Goal: Find specific page/section: Find specific page/section

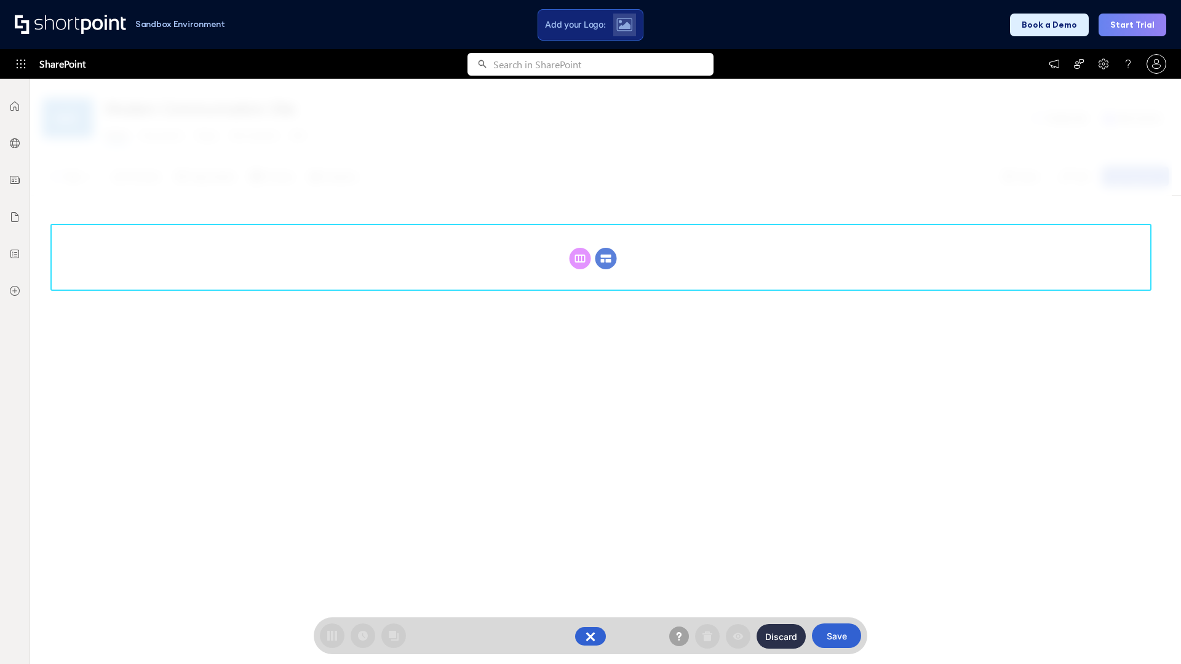
scroll to position [169, 0]
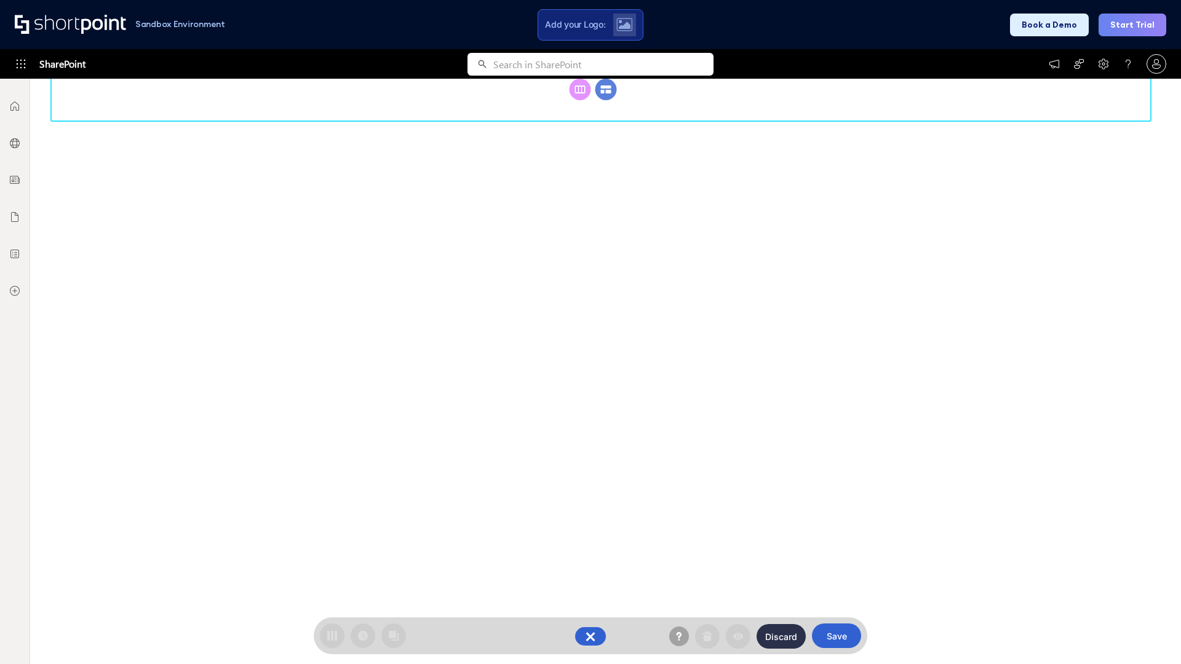
click at [606, 100] on circle at bounding box center [606, 90] width 22 height 22
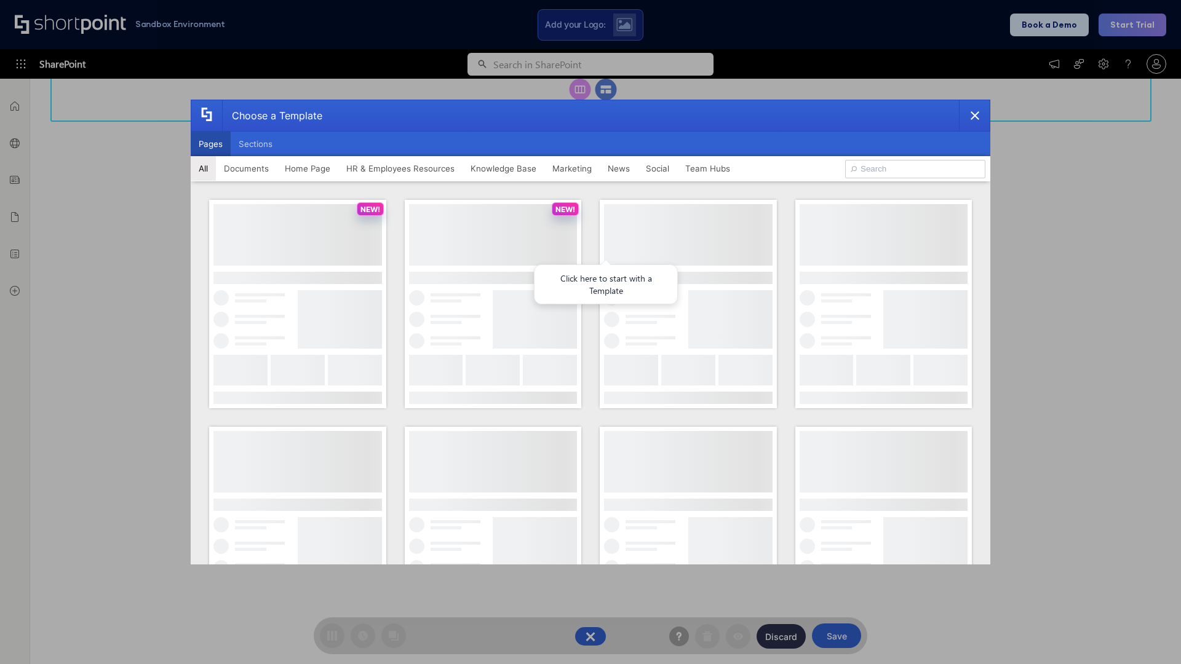
scroll to position [0, 0]
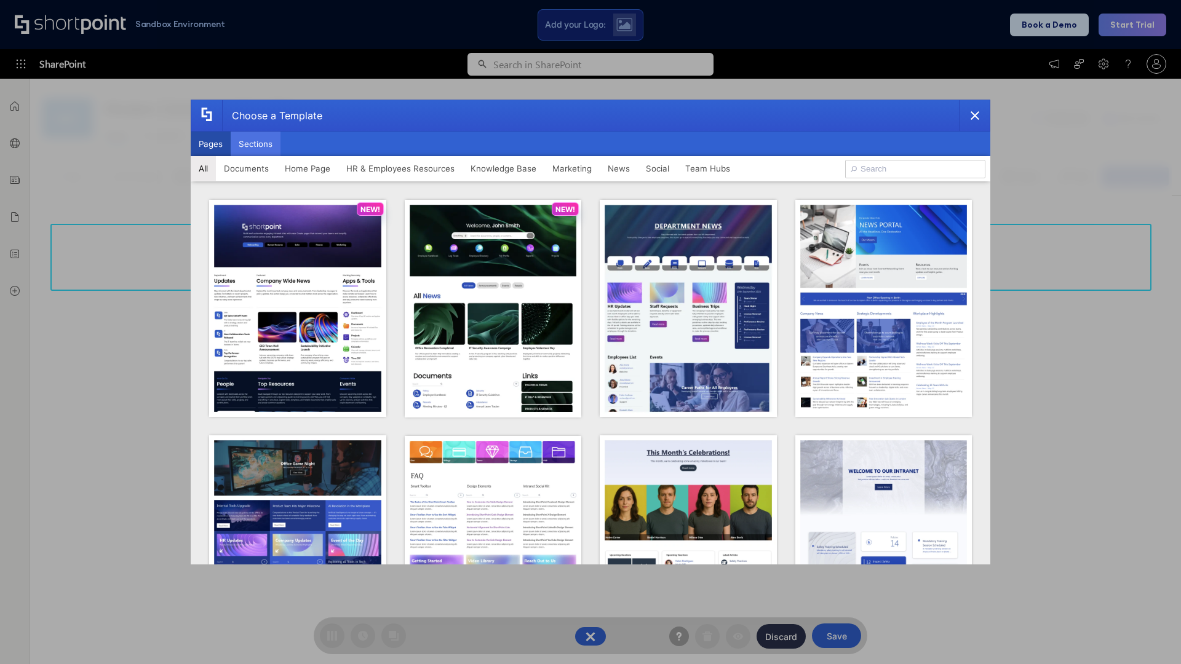
click at [255, 144] on button "Sections" at bounding box center [256, 144] width 50 height 25
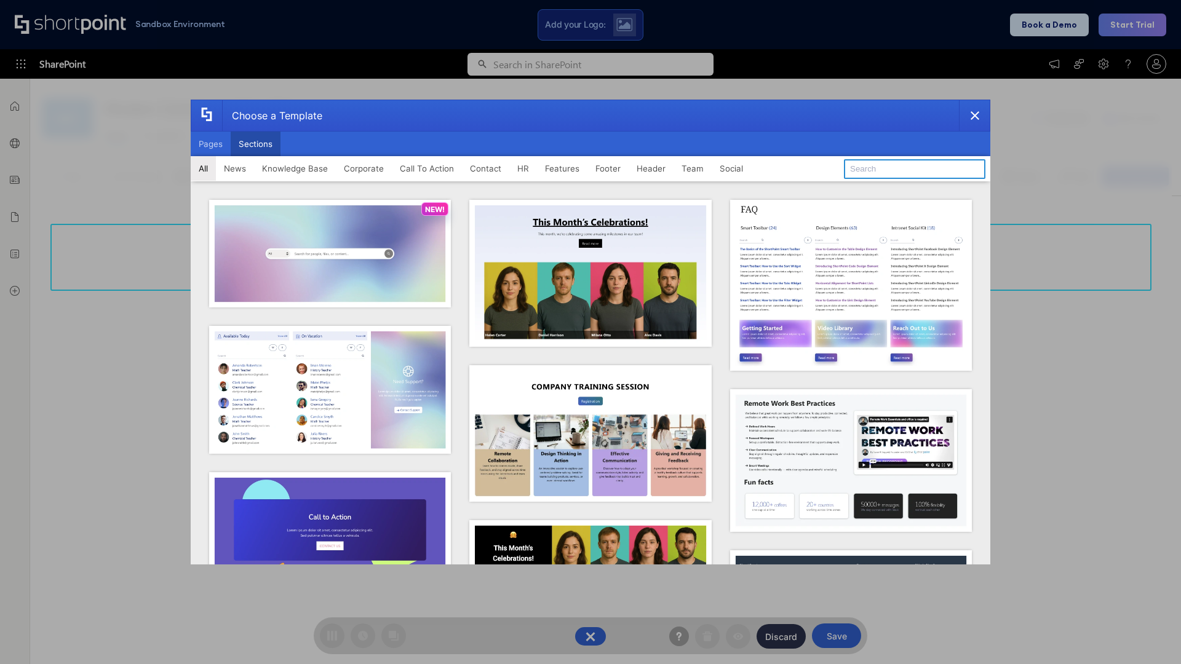
type input "HR Hub"
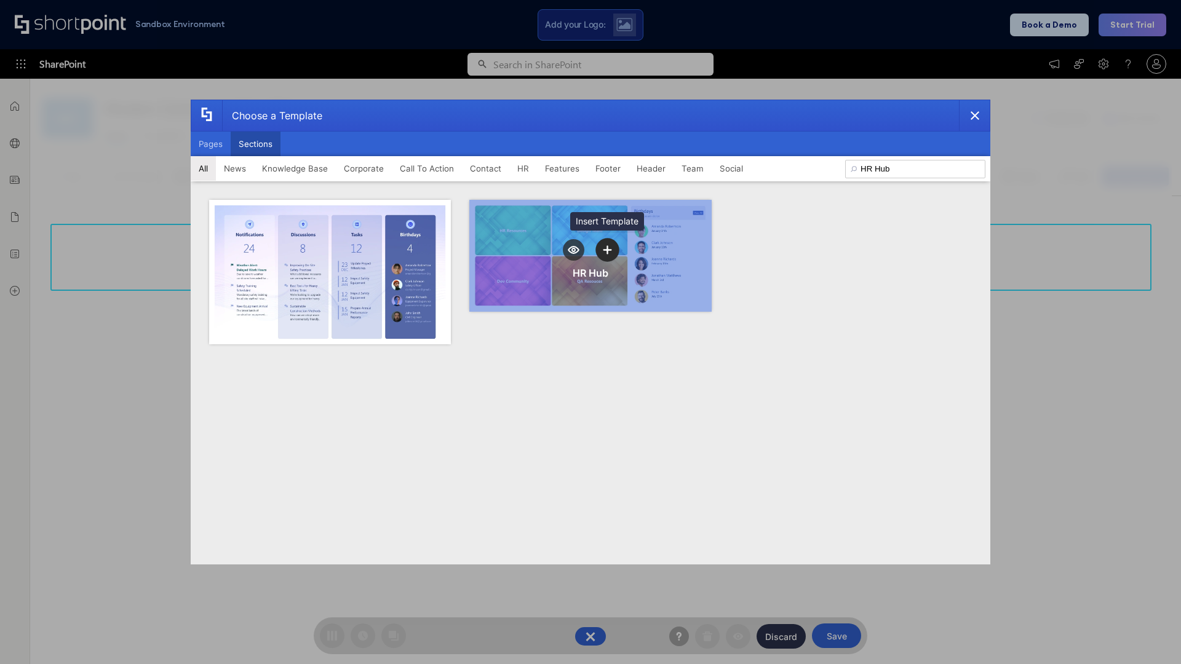
click at [607, 250] on icon "template selector" at bounding box center [607, 249] width 9 height 9
